Goal: Task Accomplishment & Management: Manage account settings

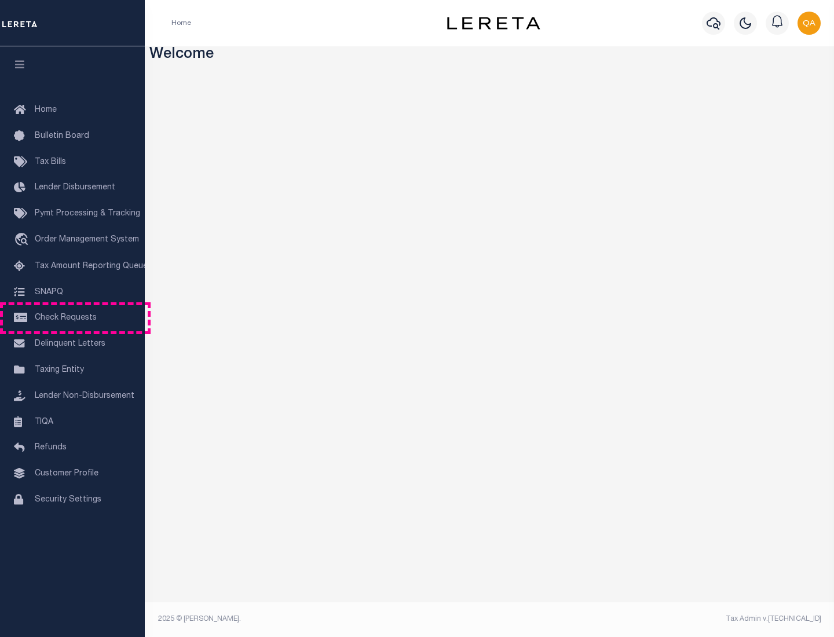
click at [72, 318] on span "Check Requests" at bounding box center [66, 318] width 62 height 8
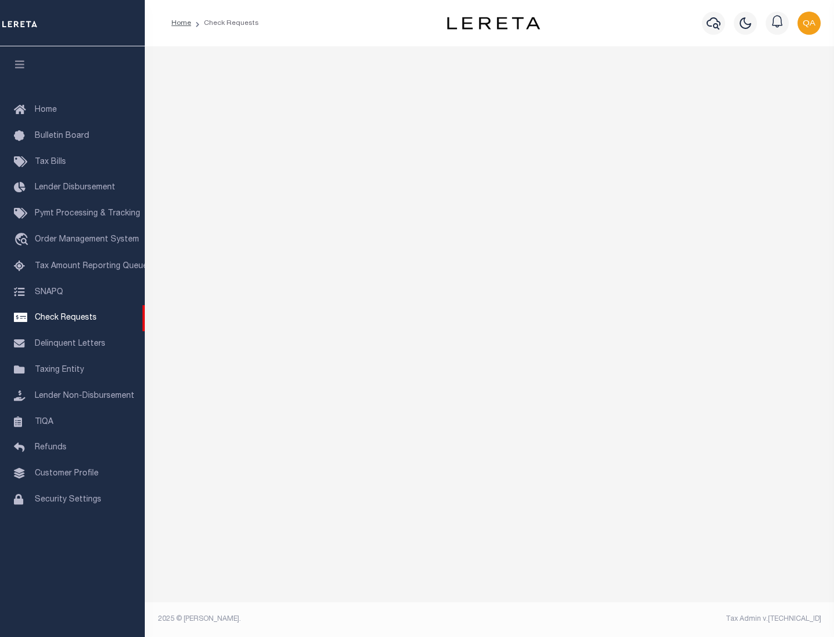
select select "50"
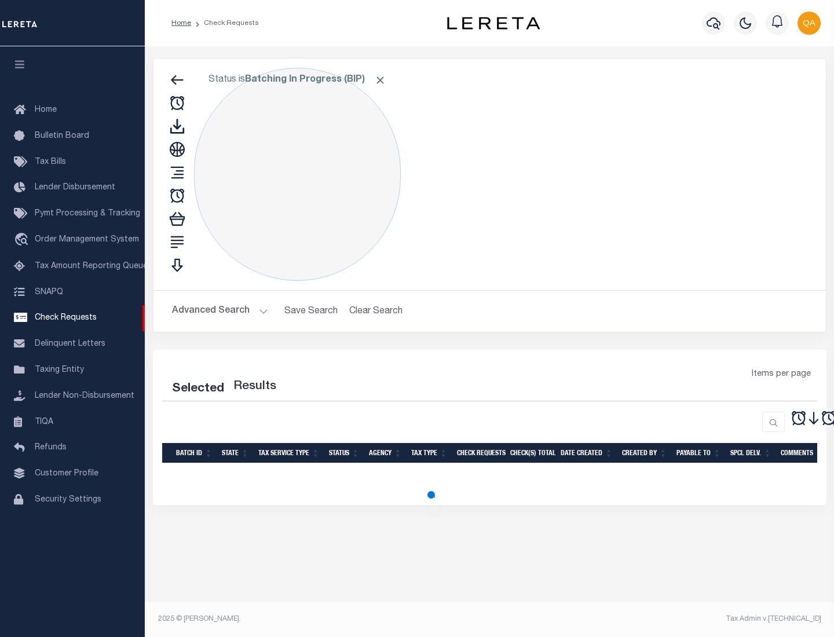
select select "50"
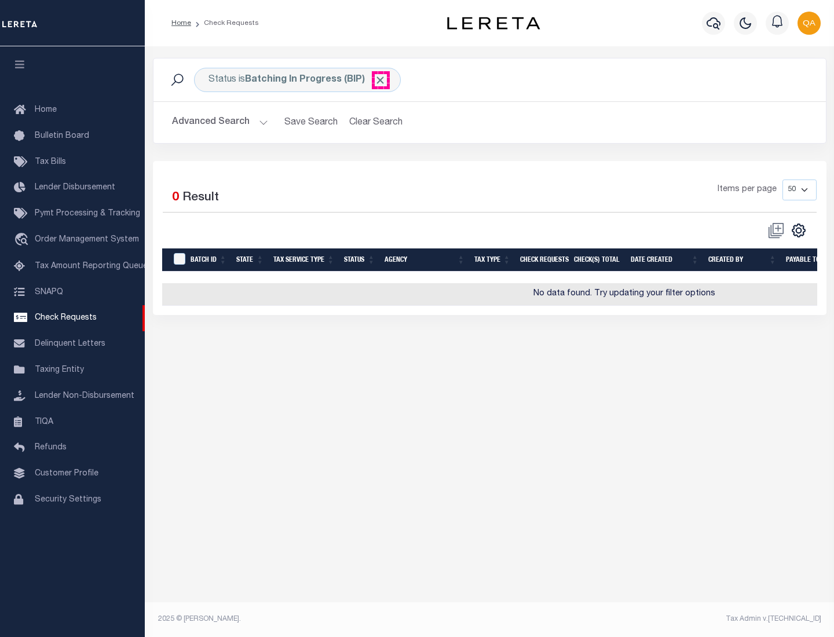
click at [380, 80] on span "Click to Remove" at bounding box center [380, 80] width 12 height 12
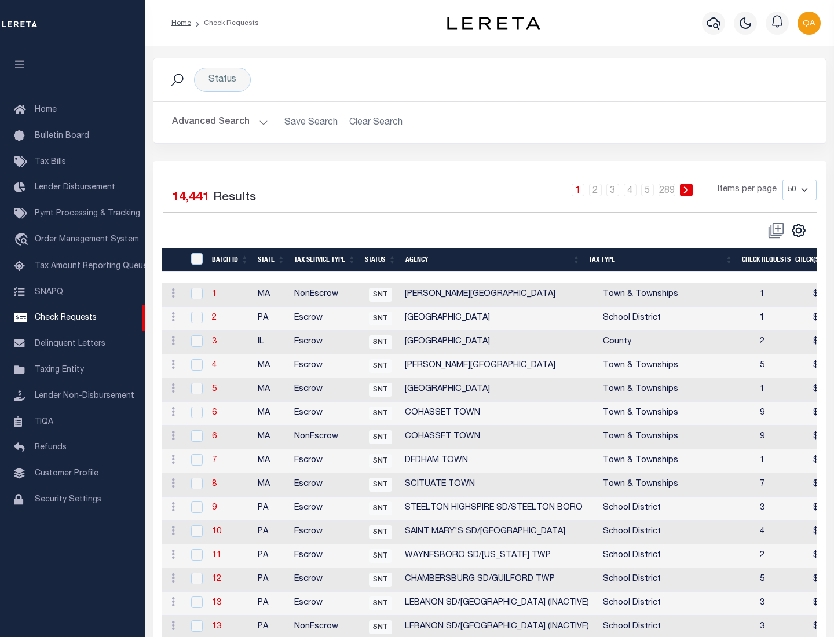
scroll to position [558, 0]
